Goal: Answer question/provide support

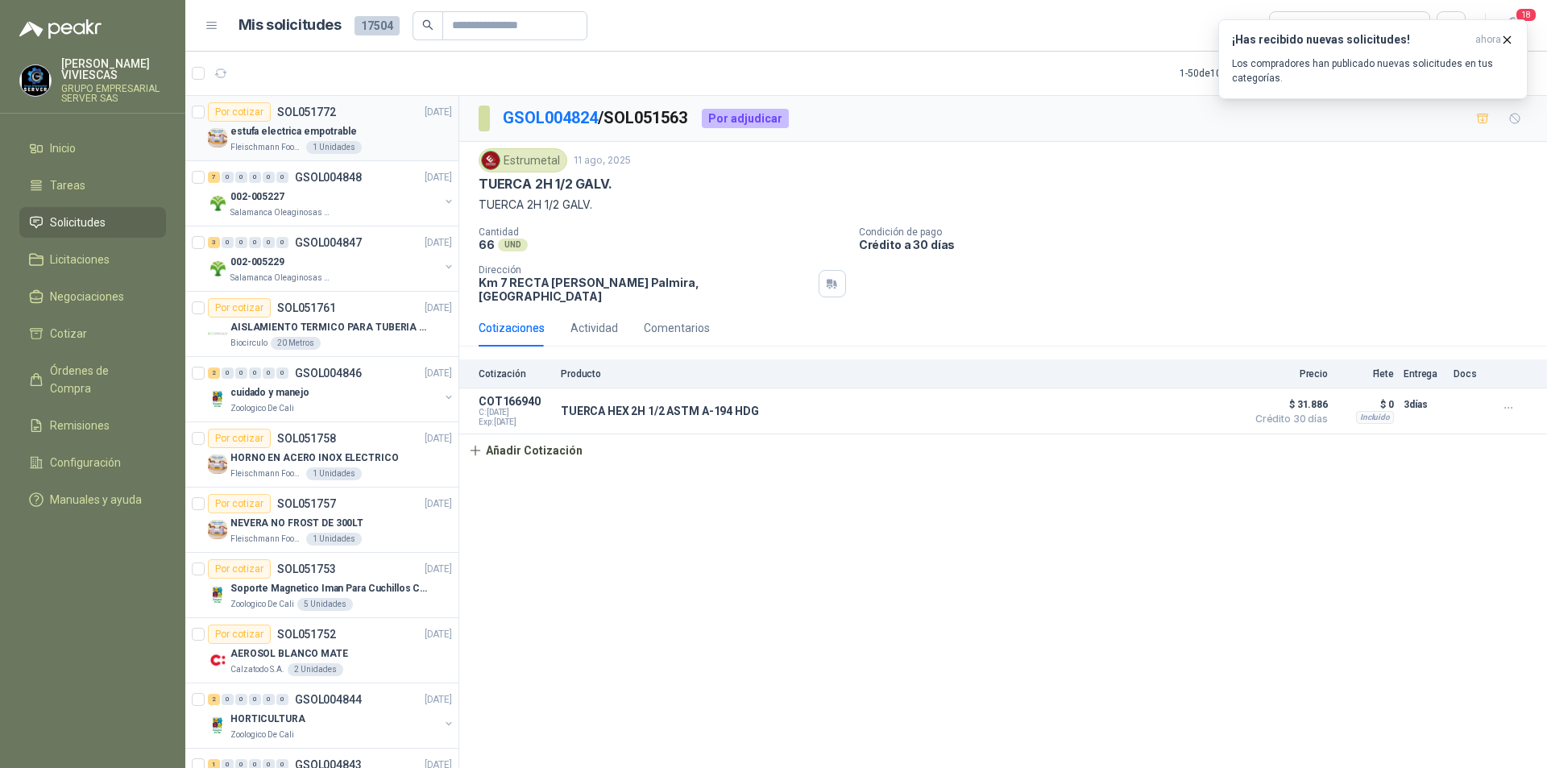
click at [256, 137] on p "estufa electrica empotrable" at bounding box center [293, 131] width 127 height 15
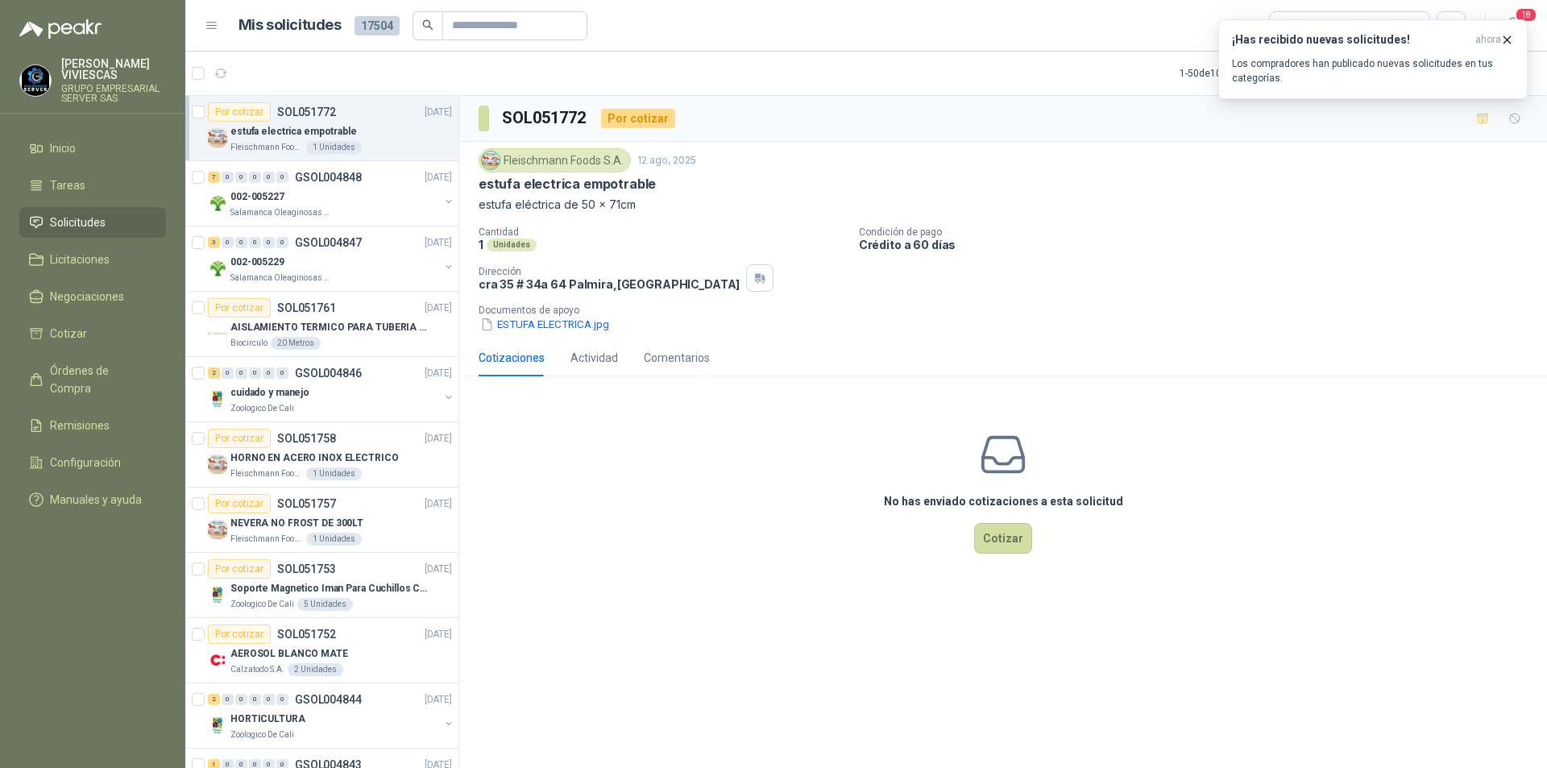
drag, startPoint x: 775, startPoint y: 500, endPoint x: 1041, endPoint y: 301, distance: 332.2
click at [777, 499] on div "No has enviado cotizaciones a esta solicitud Cotizar" at bounding box center [1003, 491] width 1088 height 205
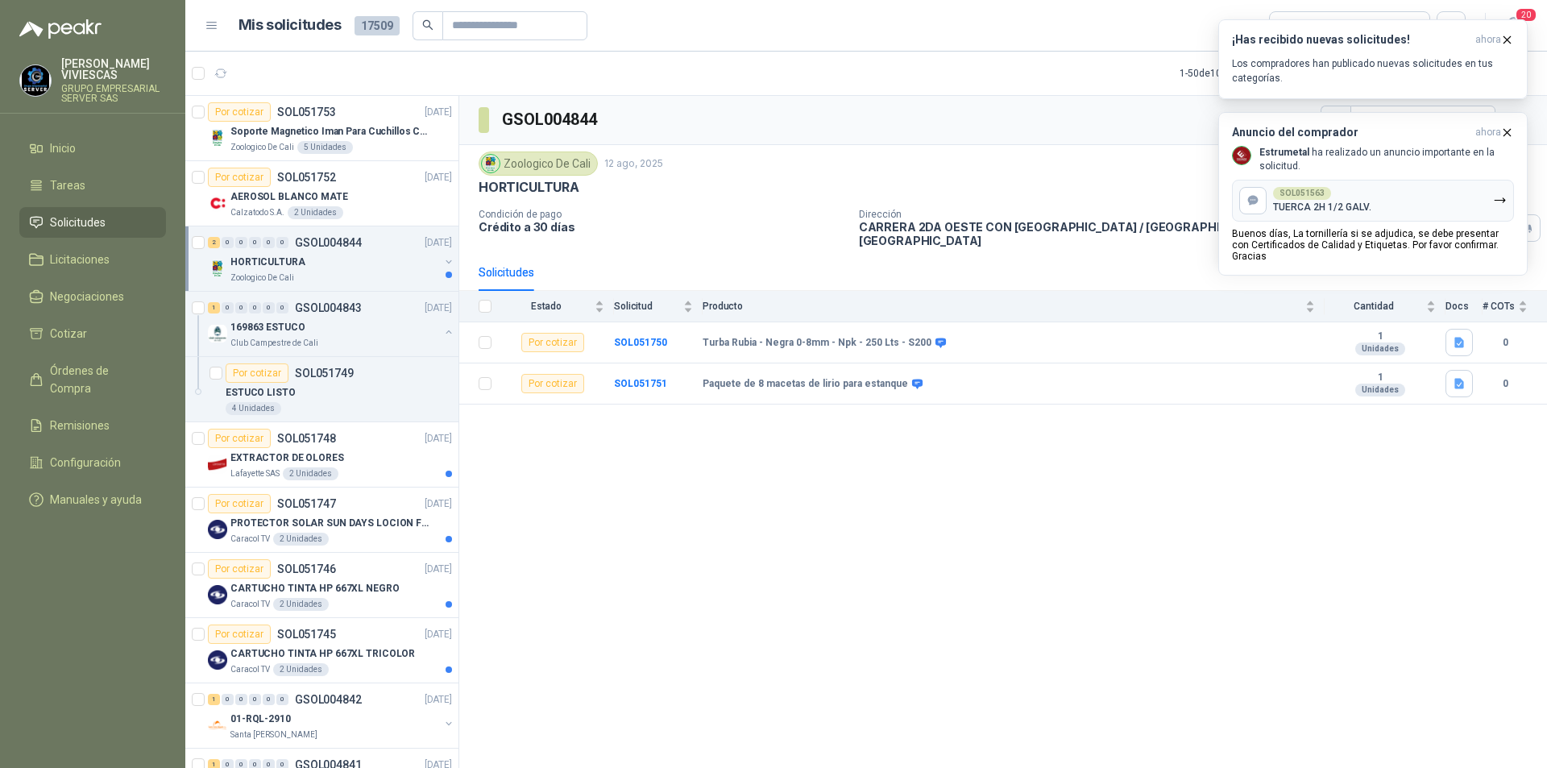
click at [886, 465] on div "GSOL004844 Zoologico De Cali [DATE] HORTICULTURA Condición de pago Crédito a 30…" at bounding box center [1003, 435] width 1088 height 678
click at [266, 129] on p "Soporte Magnetico Iman Para Cuchillos Cocina 37.5 Cm De Lujo" at bounding box center [330, 131] width 201 height 15
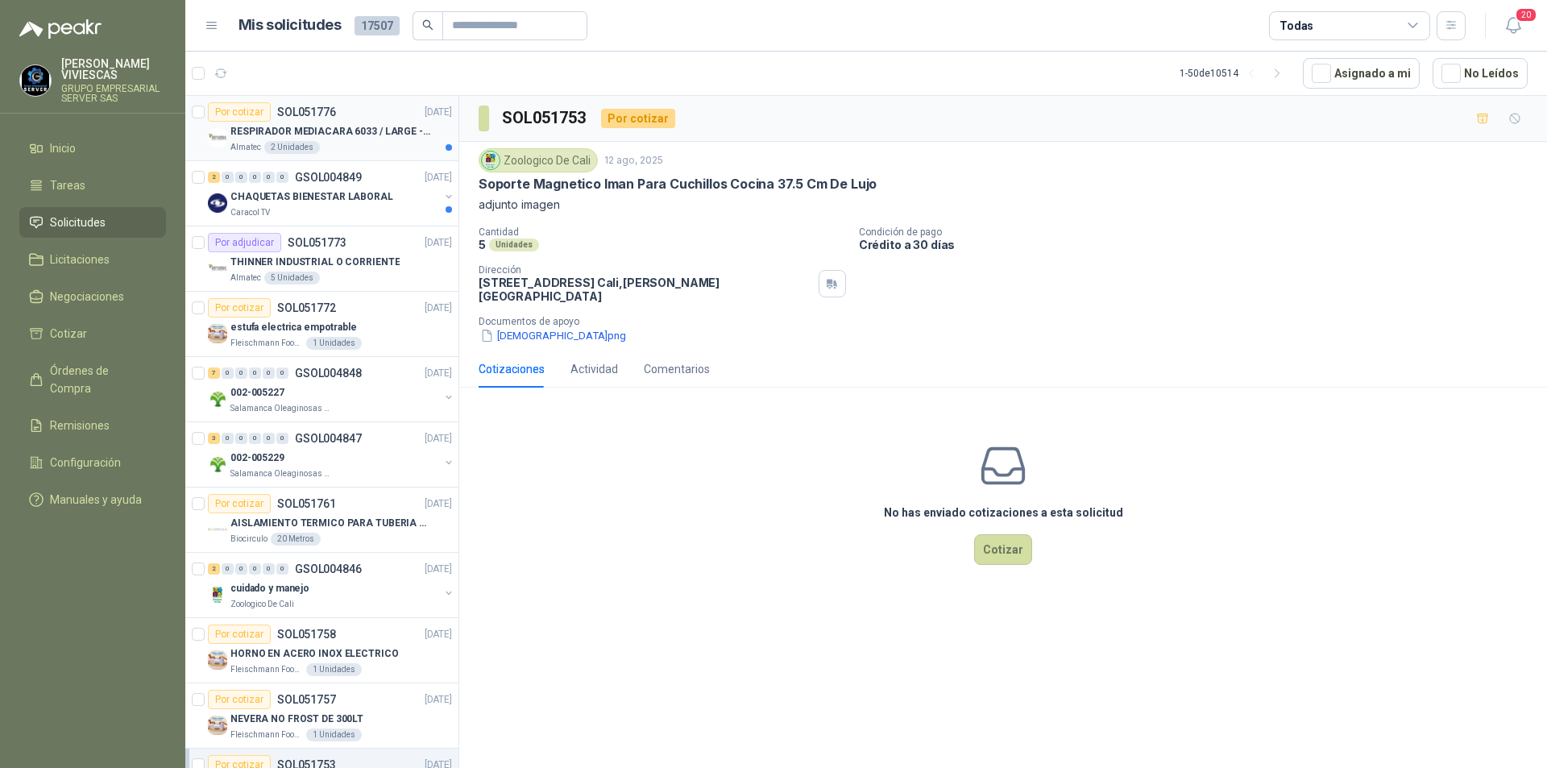
click at [323, 129] on p "RESPIRADOR MEDIACARA 6033 / LARGE - TALLA GRANDE" at bounding box center [330, 131] width 201 height 15
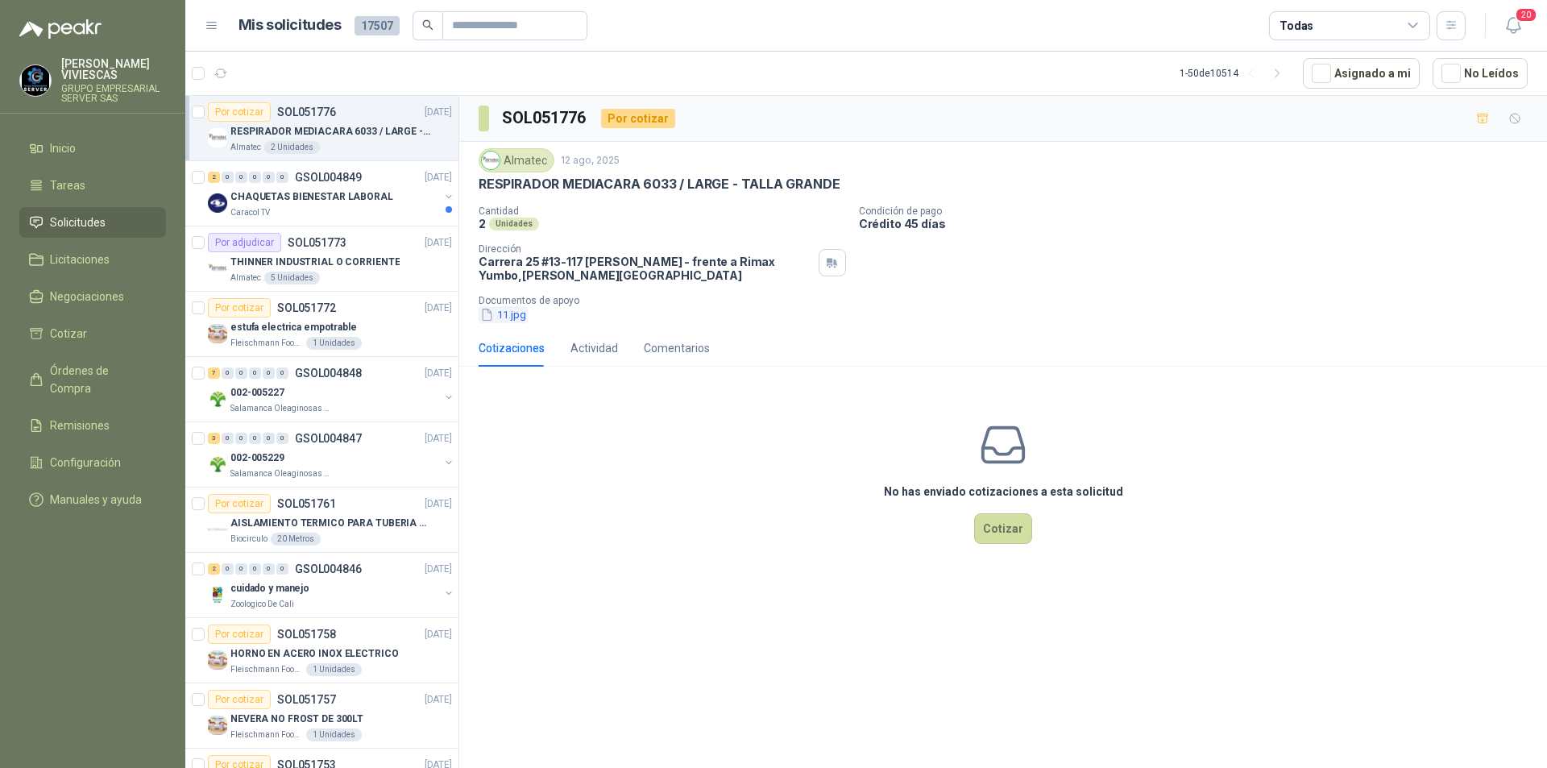
click at [515, 314] on button "11.jpg" at bounding box center [503, 314] width 49 height 17
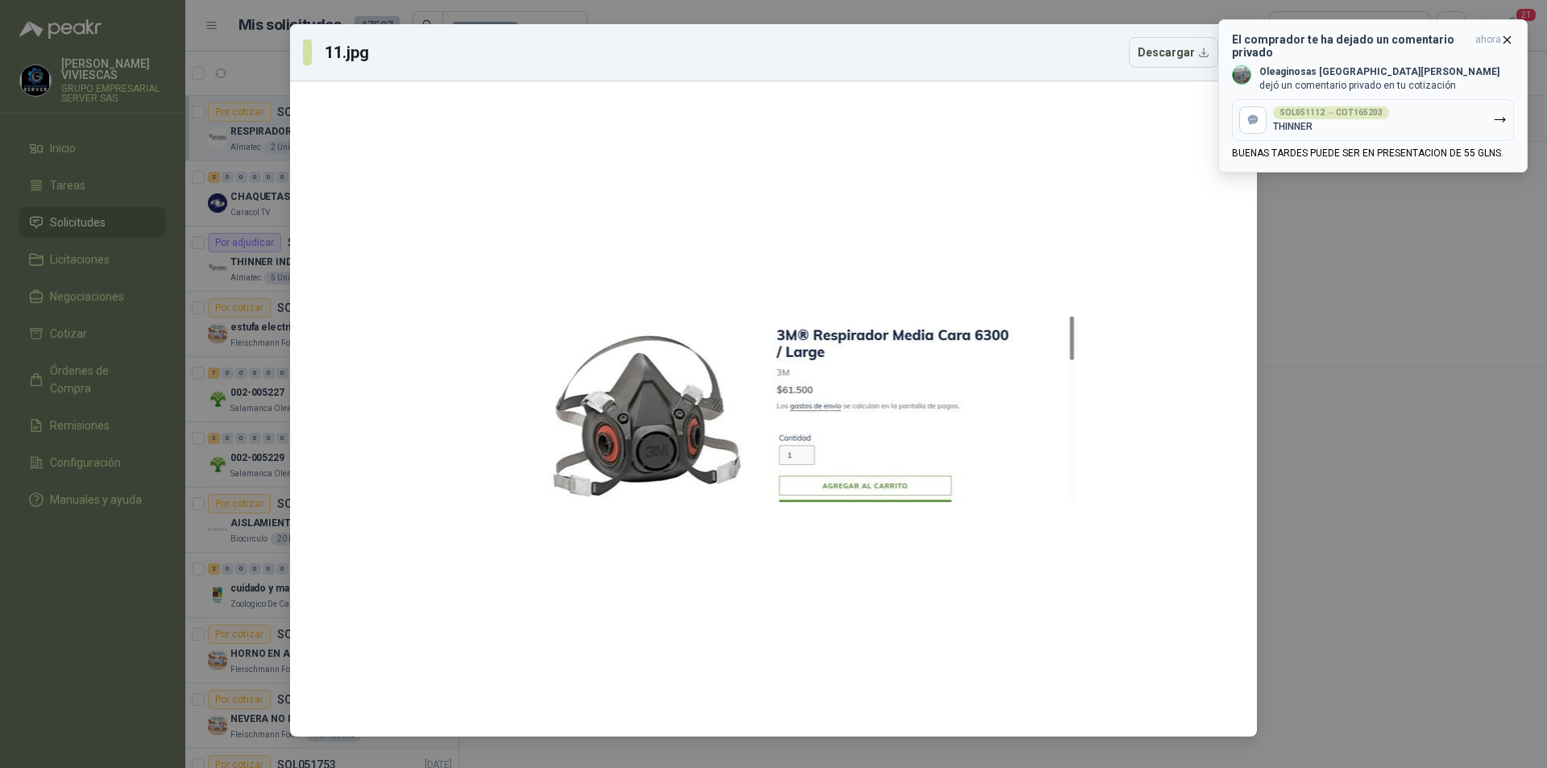
click at [1398, 127] on button "SOL051112 → COT165203 THINNER" at bounding box center [1373, 120] width 282 height 42
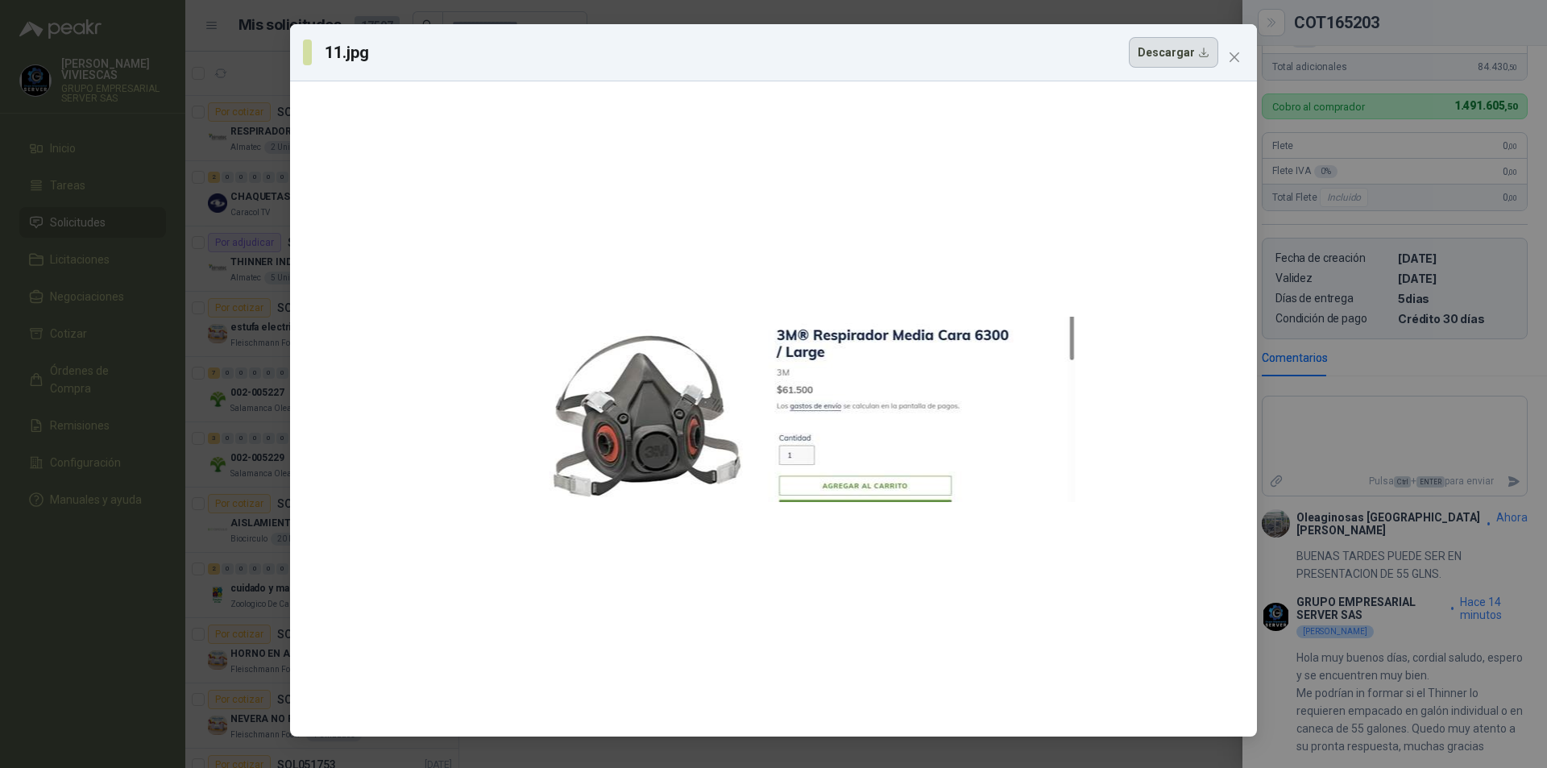
scroll to position [401, 0]
click at [1241, 50] on button "Close" at bounding box center [1235, 57] width 26 height 26
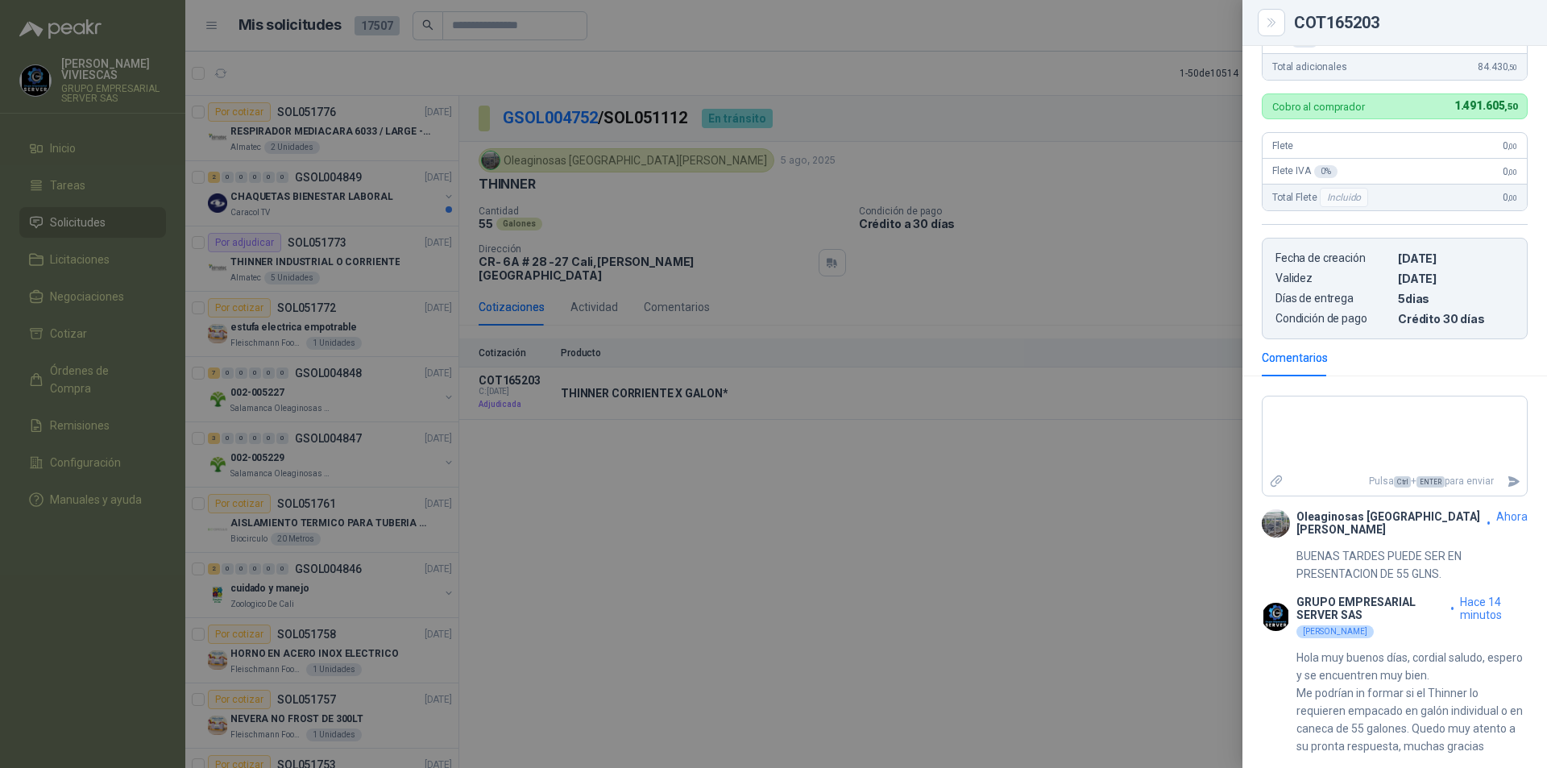
click at [737, 611] on div at bounding box center [773, 384] width 1547 height 768
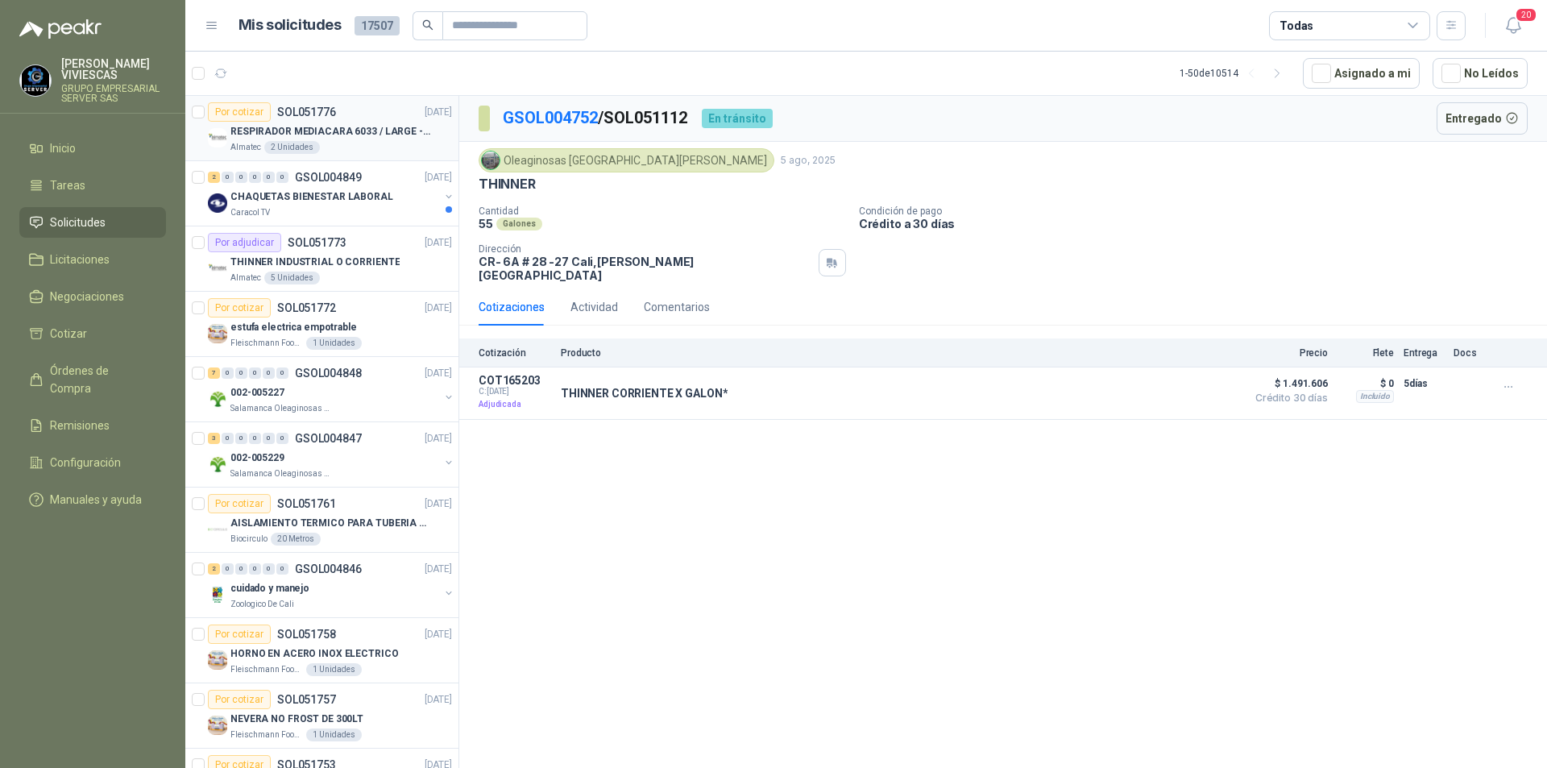
click at [375, 131] on p "RESPIRADOR MEDIACARA 6033 / LARGE - TALLA GRANDE" at bounding box center [330, 131] width 201 height 15
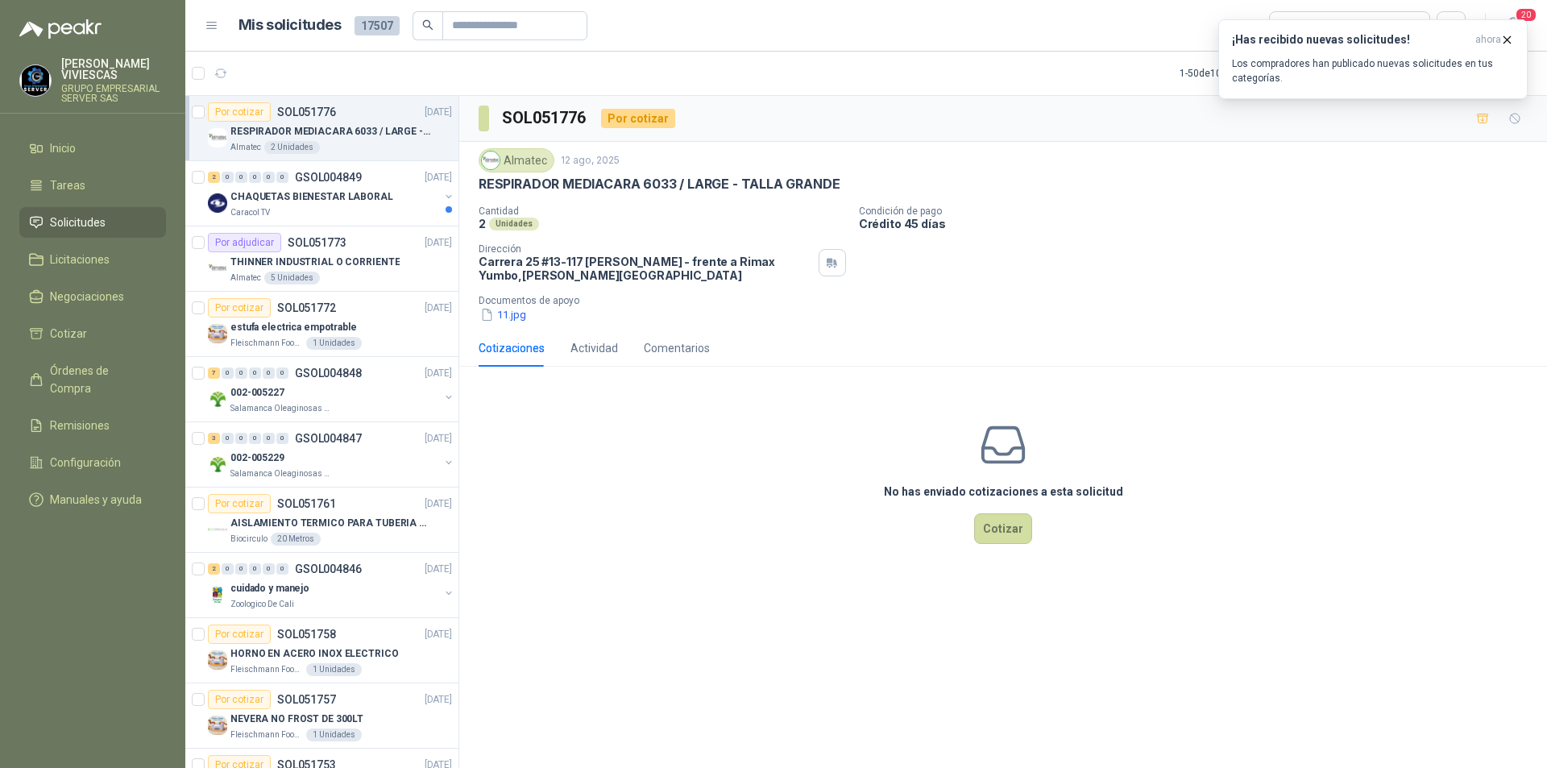
click at [301, 129] on p "RESPIRADOR MEDIACARA 6033 / LARGE - TALLA GRANDE" at bounding box center [330, 131] width 201 height 15
click at [523, 310] on button "11.jpg" at bounding box center [503, 314] width 49 height 17
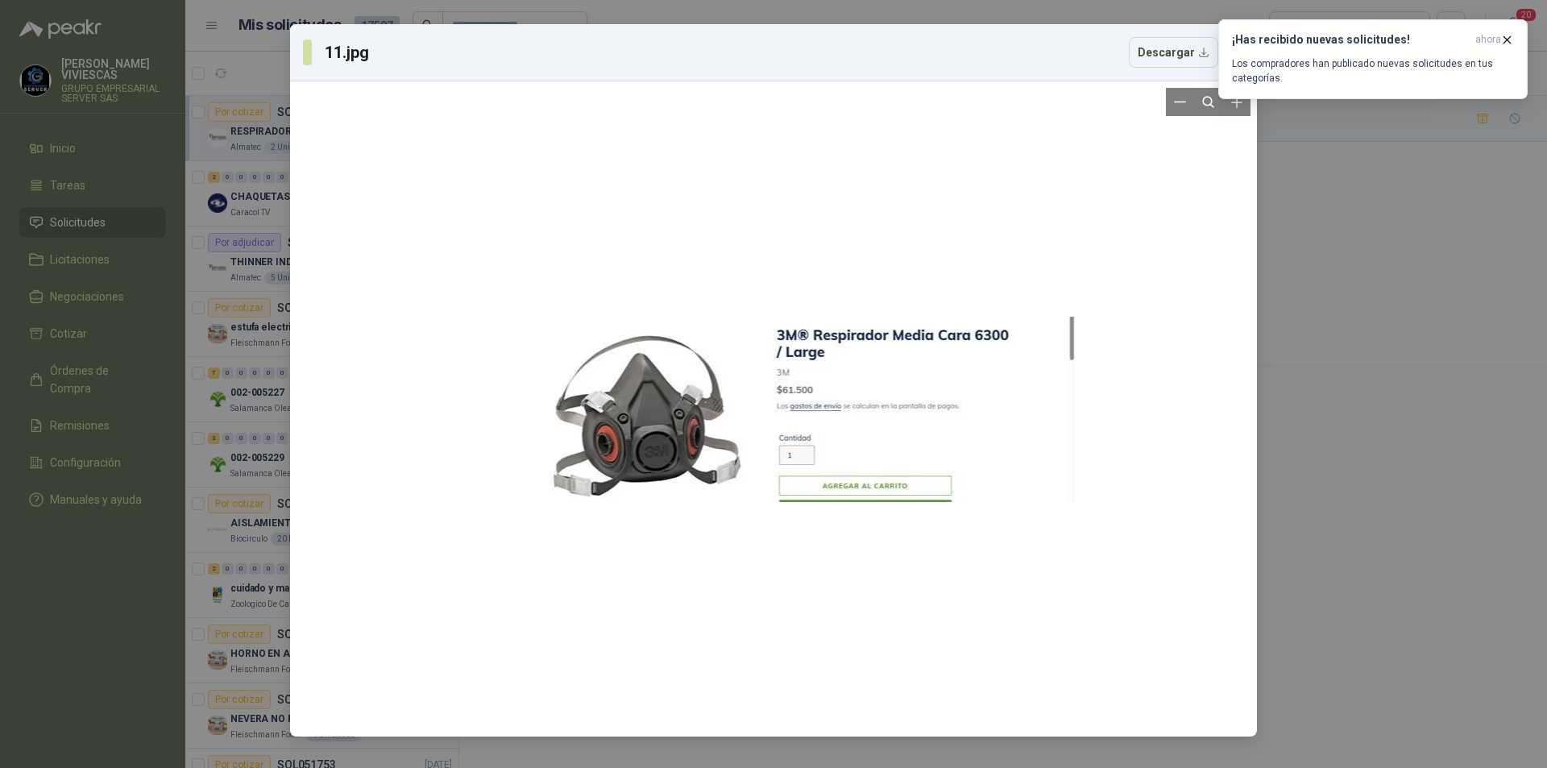
click at [522, 277] on div at bounding box center [774, 409] width 604 height 642
